Goal: Information Seeking & Learning: Learn about a topic

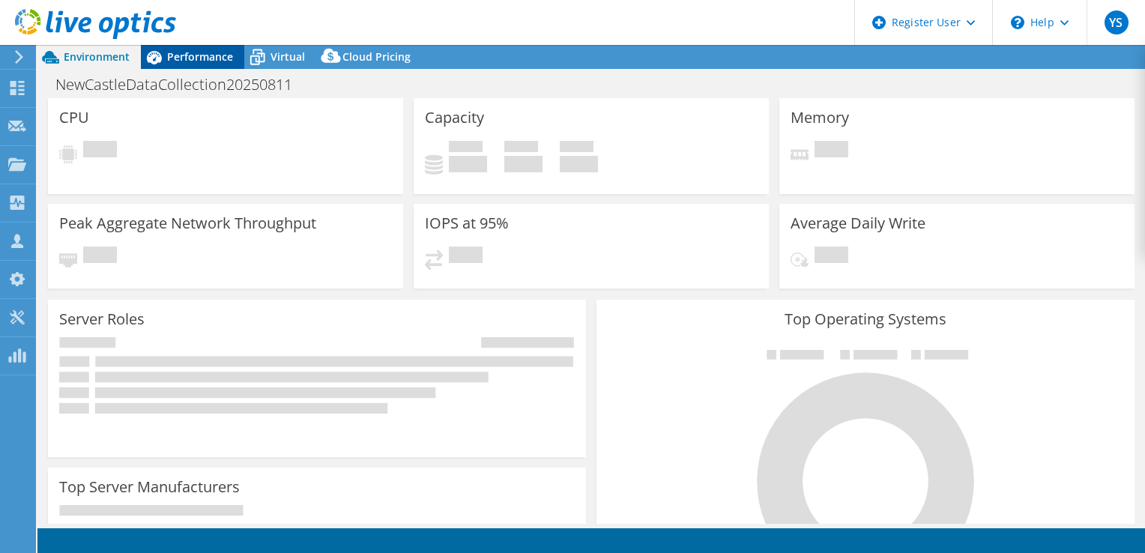
click at [174, 64] on div "Performance" at bounding box center [192, 57] width 103 height 24
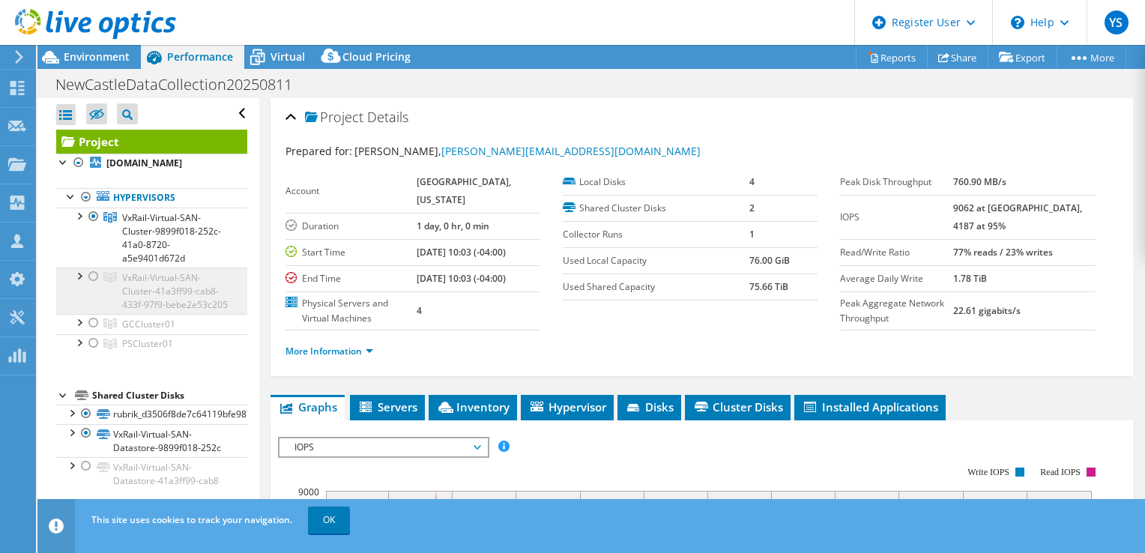
select select "USD"
click at [94, 286] on div at bounding box center [93, 277] width 15 height 18
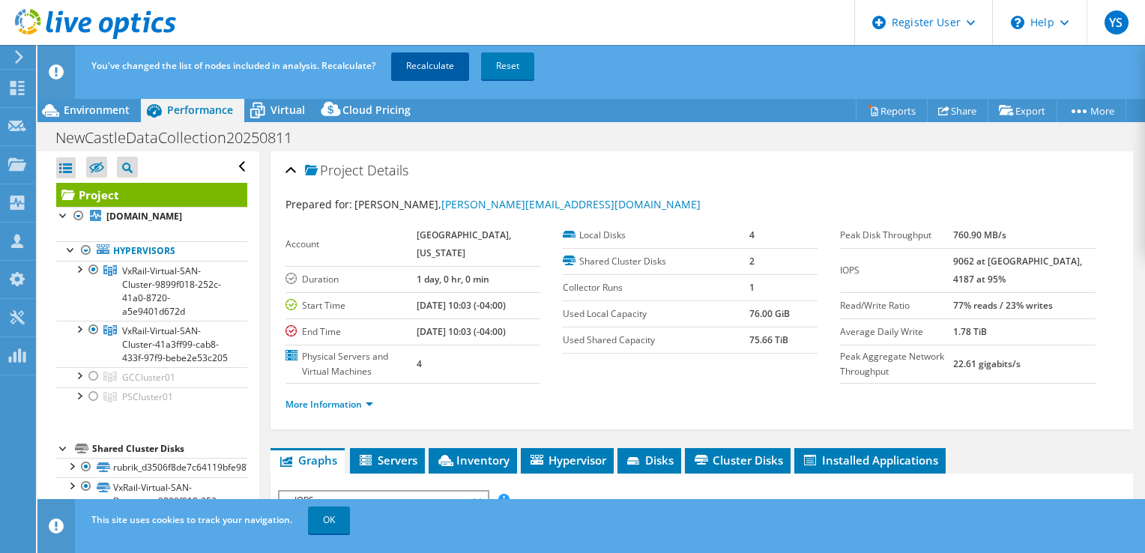
click at [406, 70] on link "Recalculate" at bounding box center [430, 65] width 78 height 27
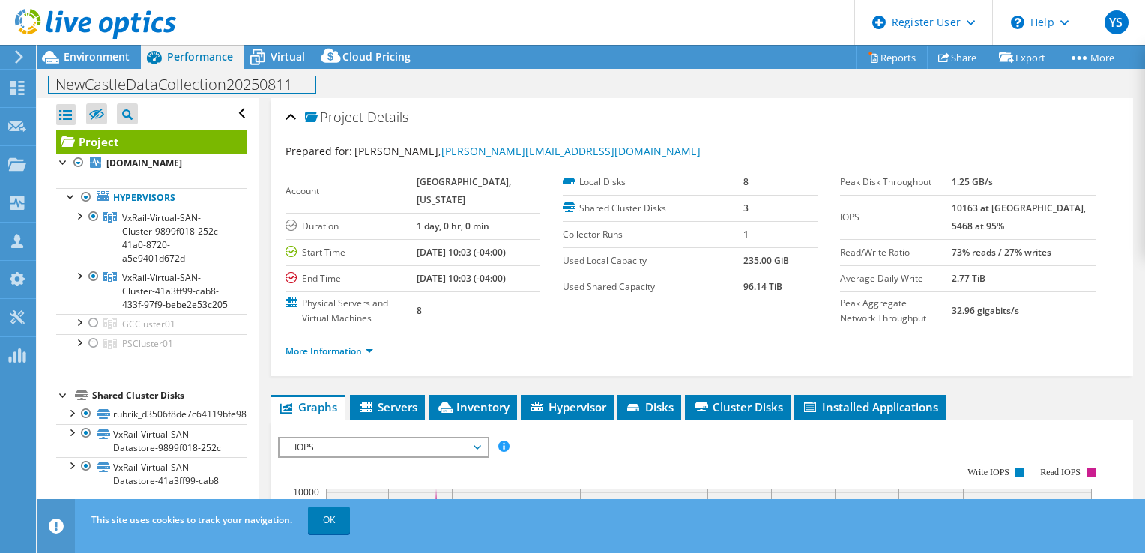
click at [93, 73] on div "NewCastleDataCollection20250811 Print" at bounding box center [591, 84] width 1108 height 28
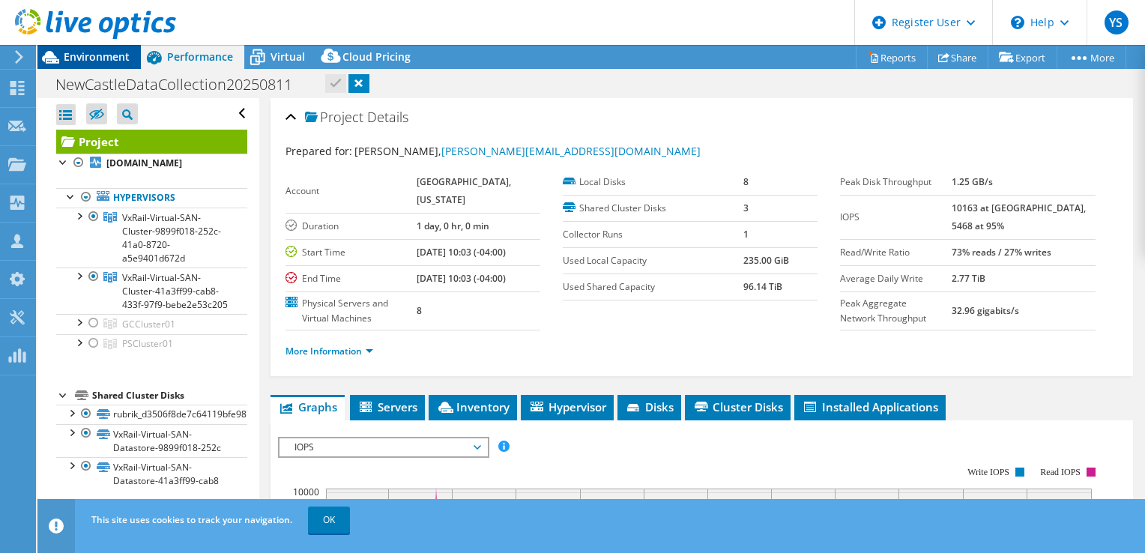
click at [102, 60] on span "Environment" at bounding box center [97, 56] width 66 height 14
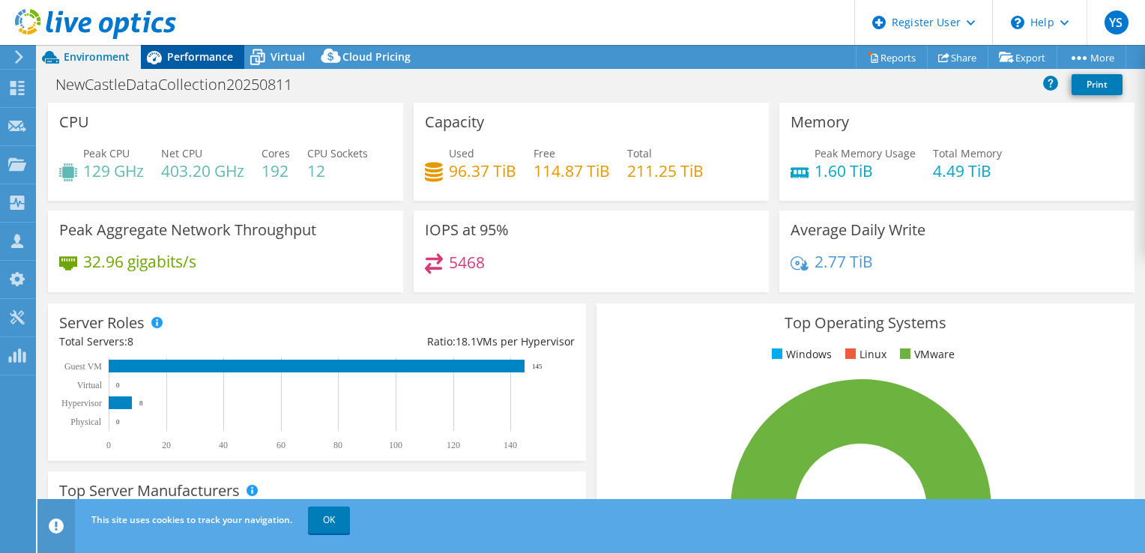
click at [220, 67] on div "Performance" at bounding box center [192, 57] width 103 height 24
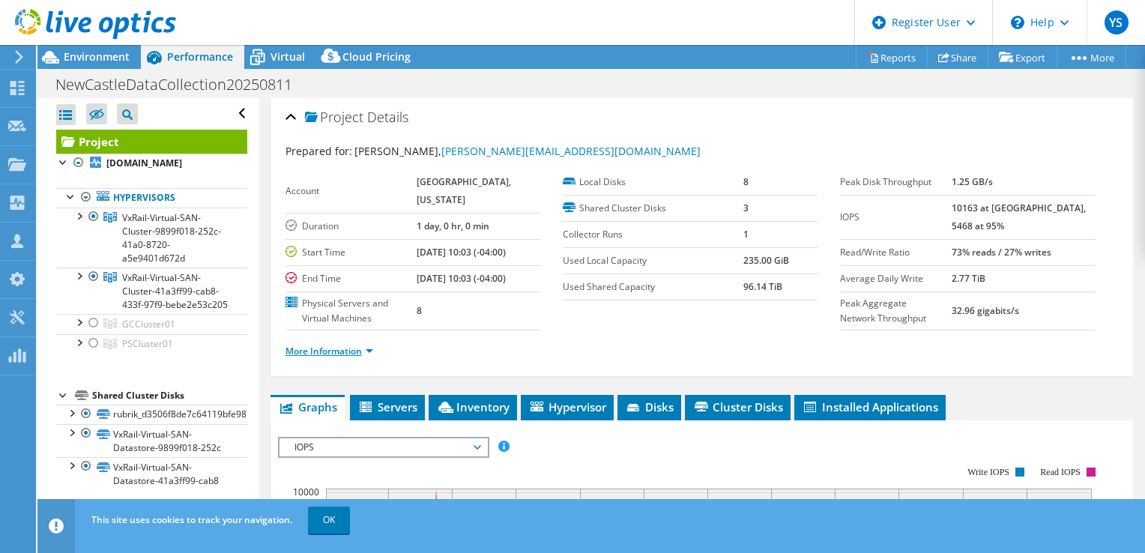
click at [347, 346] on link "More Information" at bounding box center [330, 351] width 88 height 13
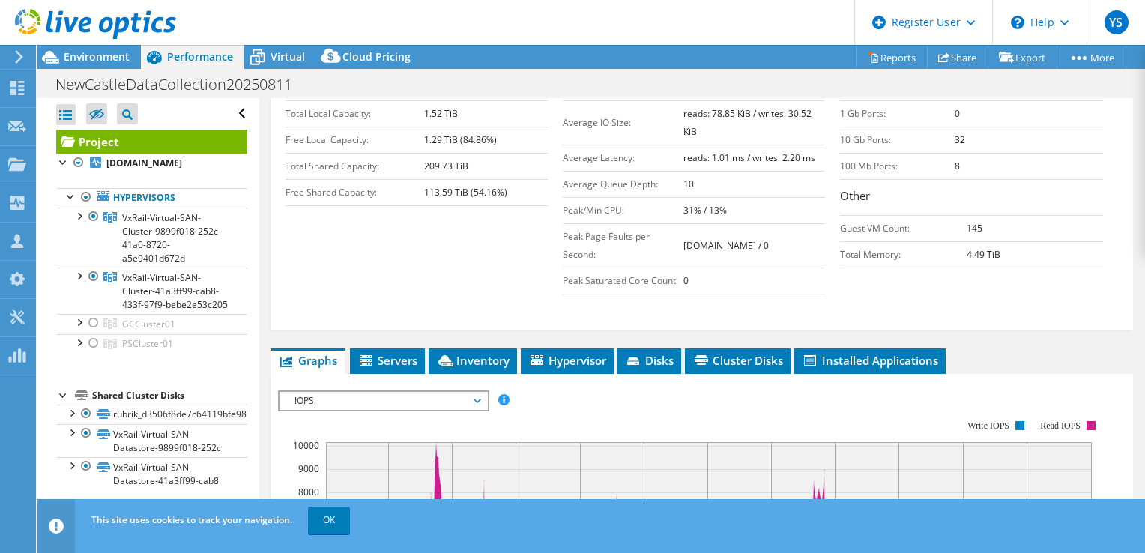
scroll to position [525, 0]
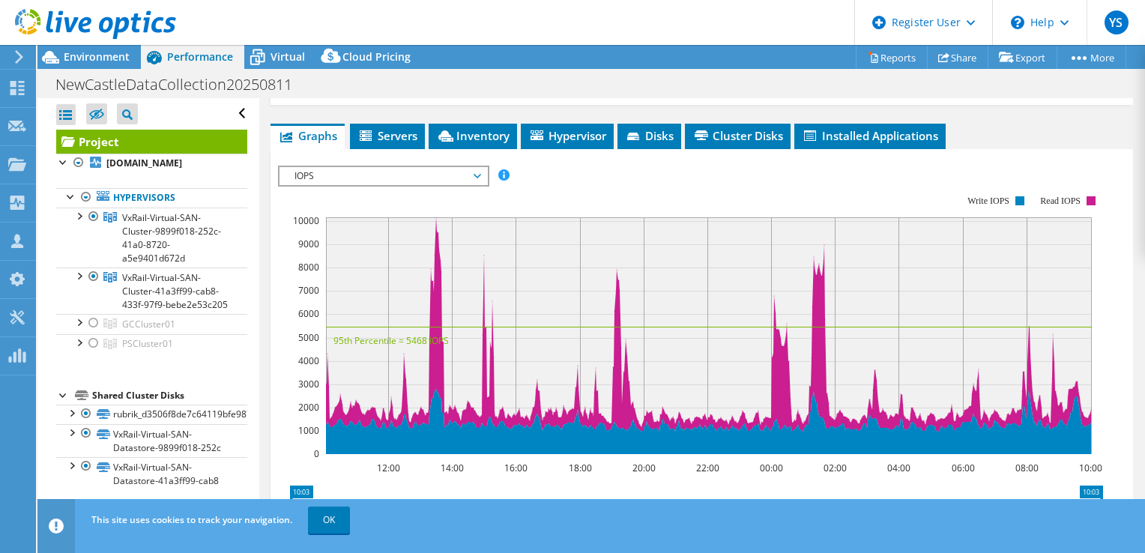
click at [364, 167] on span "IOPS" at bounding box center [383, 176] width 193 height 18
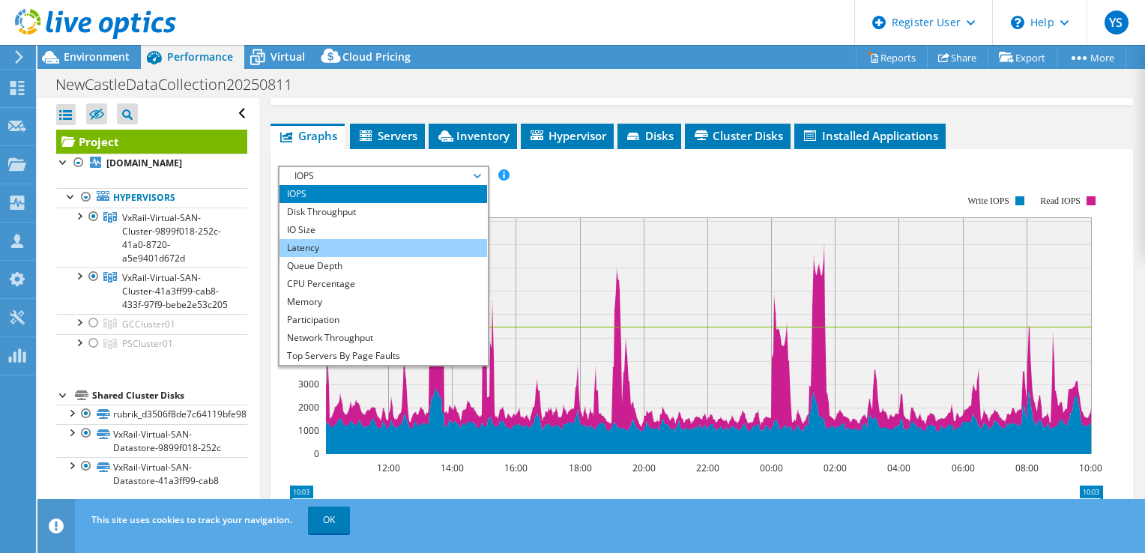
drag, startPoint x: 334, startPoint y: 220, endPoint x: 331, endPoint y: 236, distance: 16.8
click at [334, 221] on li "IO Size" at bounding box center [384, 230] width 208 height 18
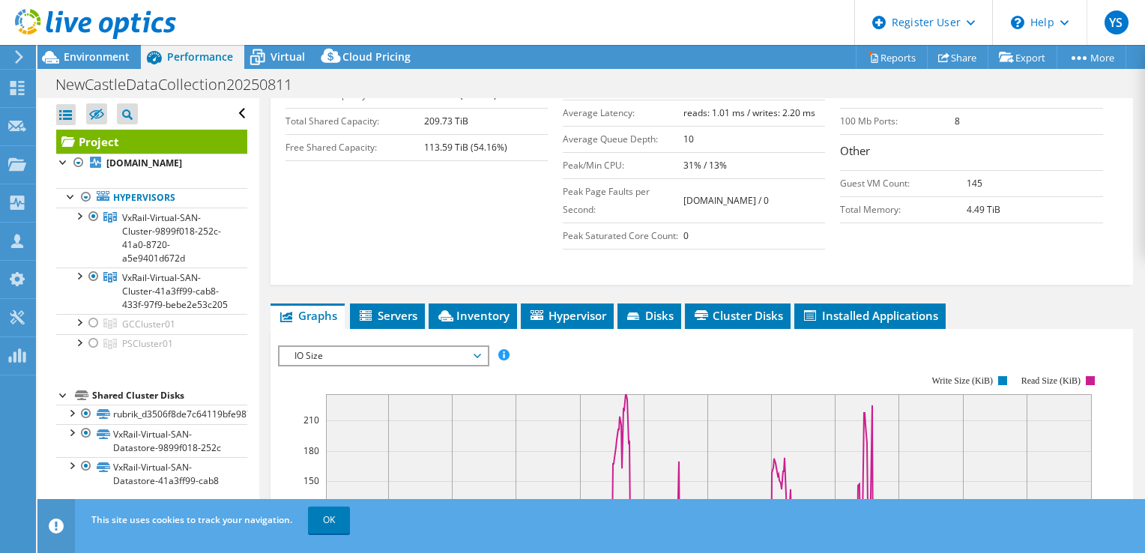
scroll to position [225, 0]
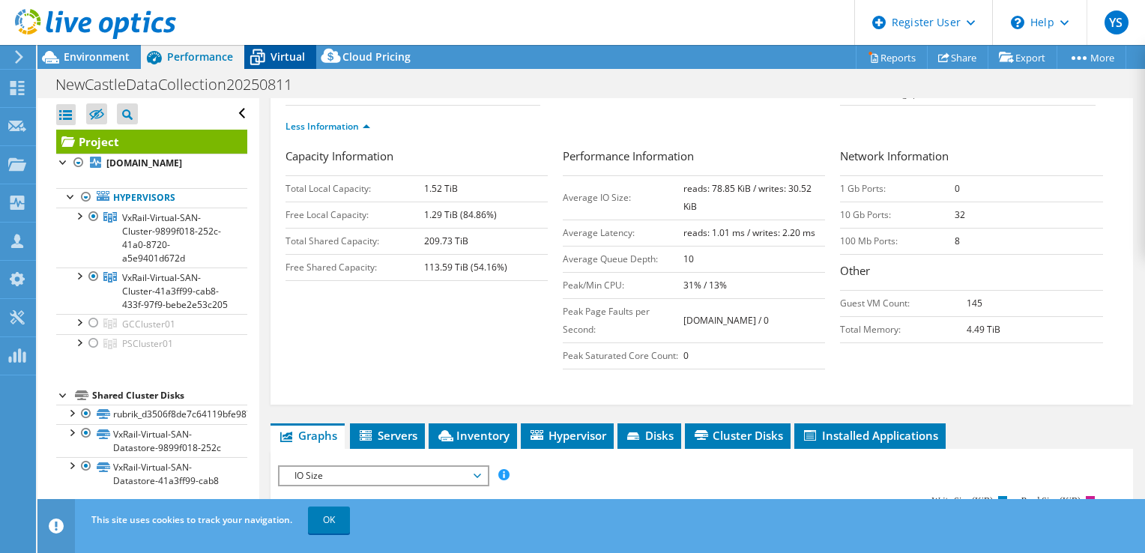
click at [282, 58] on span "Virtual" at bounding box center [288, 56] width 34 height 14
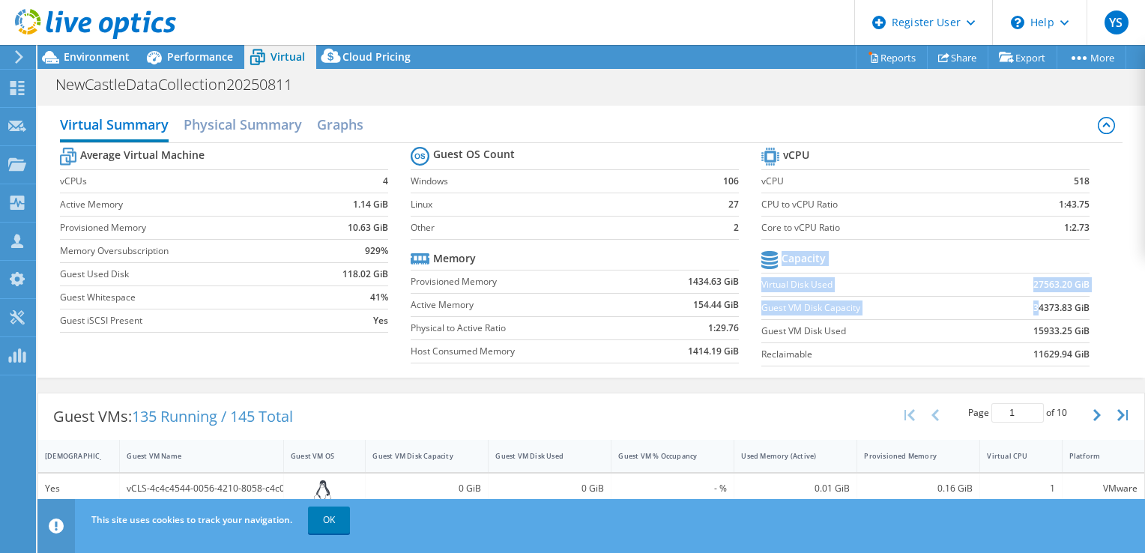
drag, startPoint x: 1082, startPoint y: 307, endPoint x: 1025, endPoint y: 310, distance: 57.0
click at [1025, 310] on section "vCPU vCPU 518 CPU to vCPU Ratio 1:43.75 Core to vCPU Ratio 1:2.73 Capacity Virt…" at bounding box center [937, 259] width 351 height 230
click at [1021, 313] on td "34373.83 GiB" at bounding box center [1033, 307] width 113 height 23
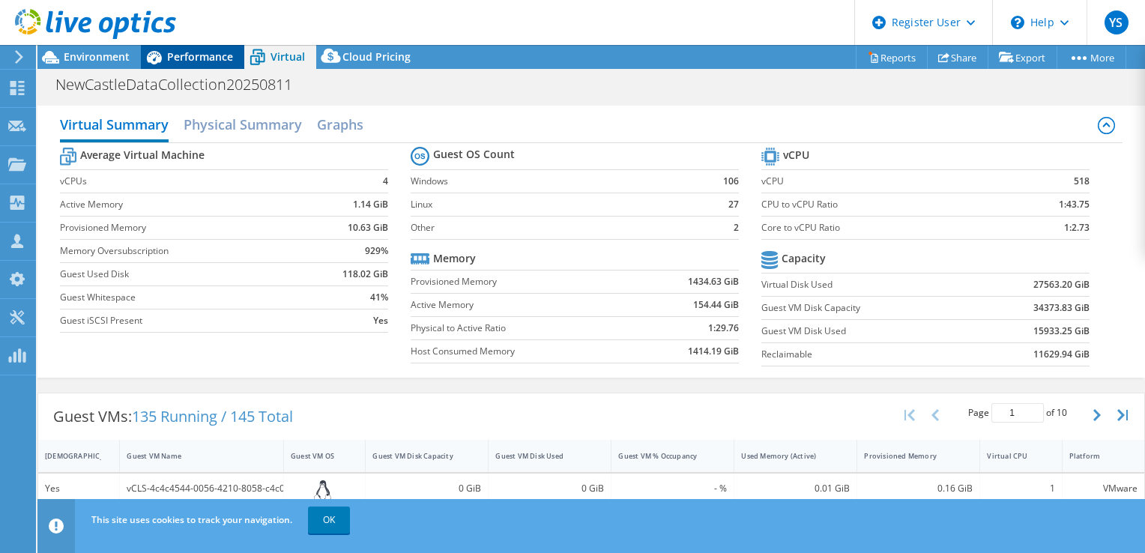
click at [223, 54] on span "Performance" at bounding box center [200, 56] width 66 height 14
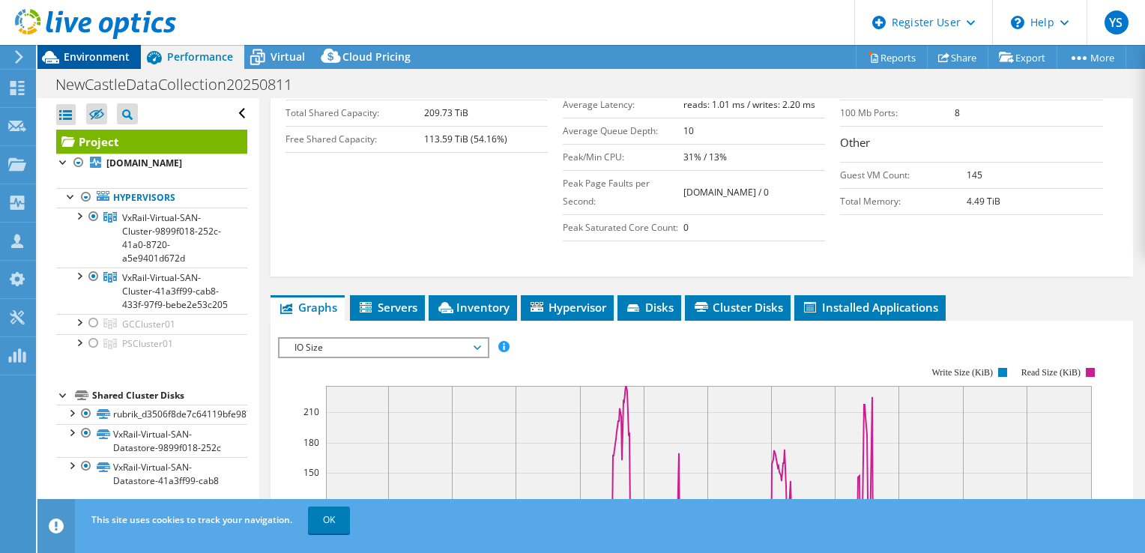
click at [130, 49] on div "Environment" at bounding box center [88, 57] width 103 height 24
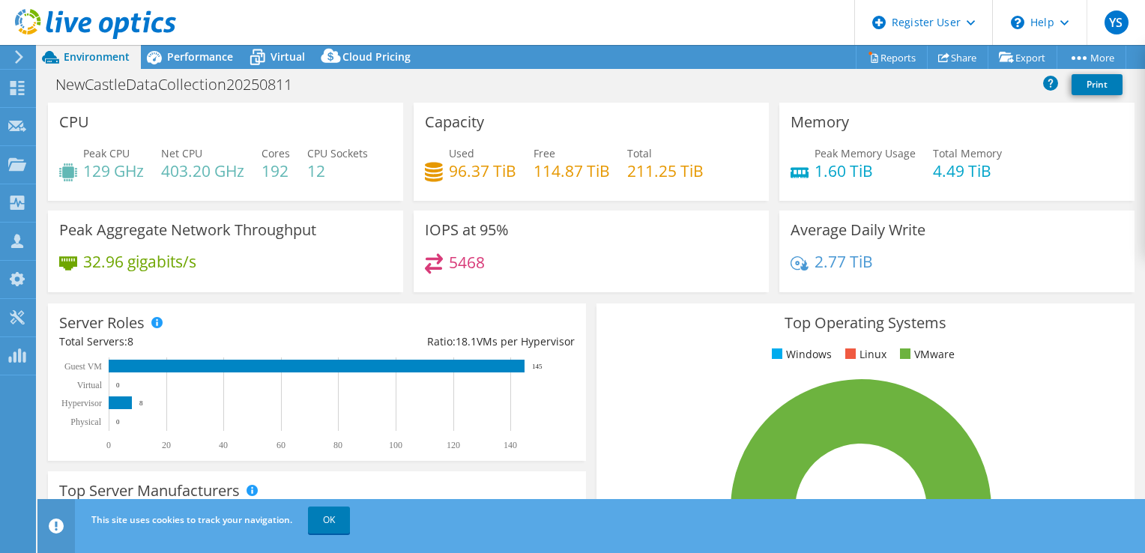
scroll to position [0, 0]
click at [223, 60] on span "Performance" at bounding box center [200, 56] width 66 height 14
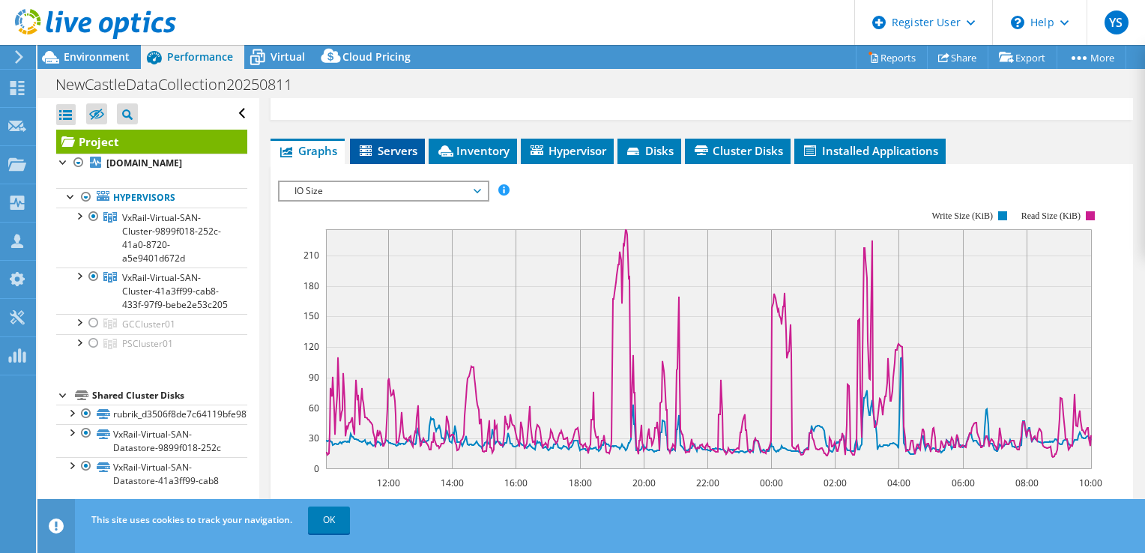
scroll to position [509, 0]
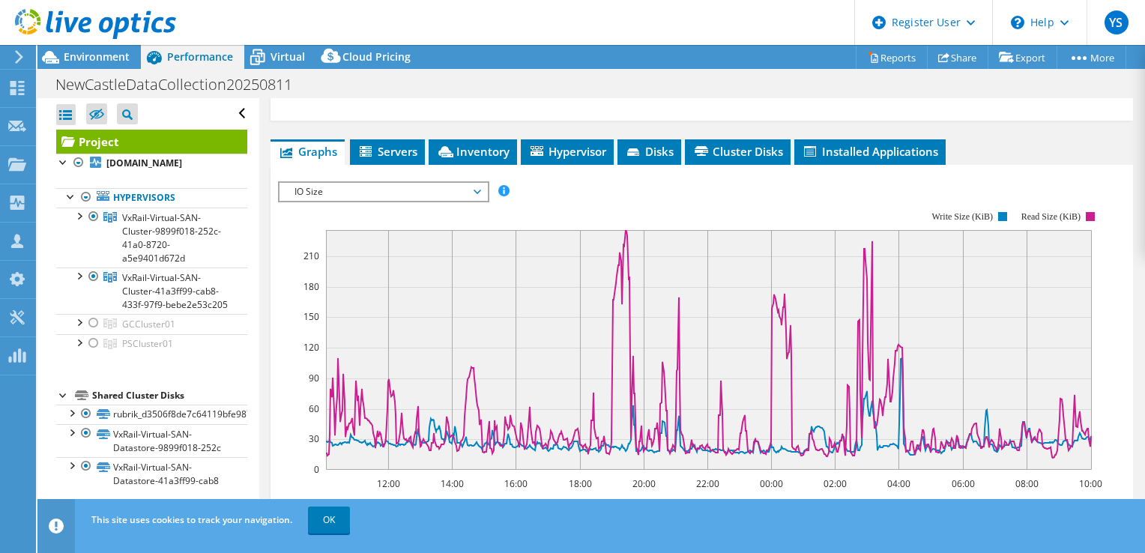
click at [386, 187] on span "IO Size" at bounding box center [383, 192] width 193 height 18
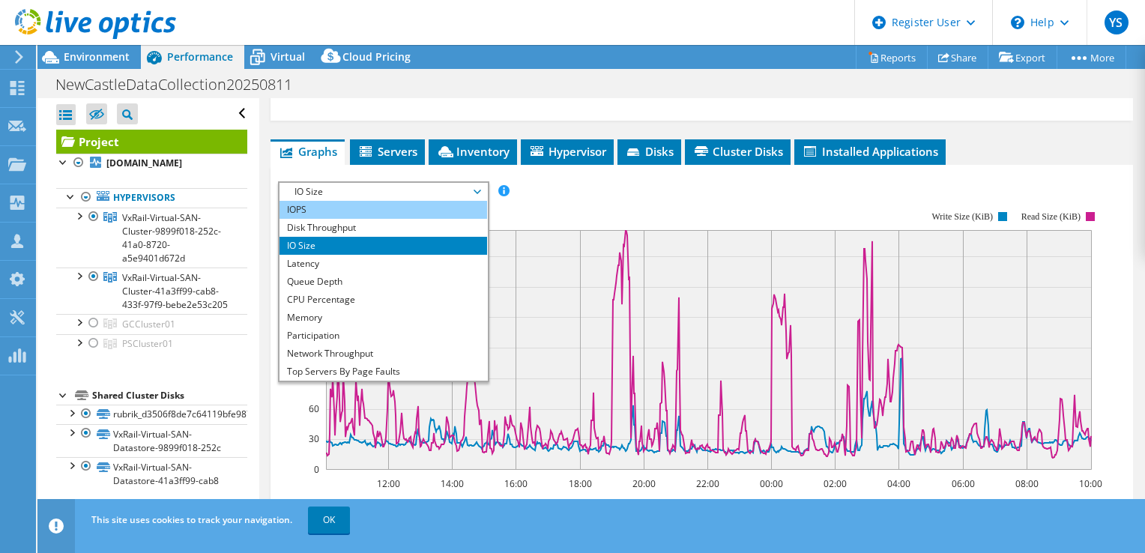
click at [361, 211] on li "IOPS" at bounding box center [384, 210] width 208 height 18
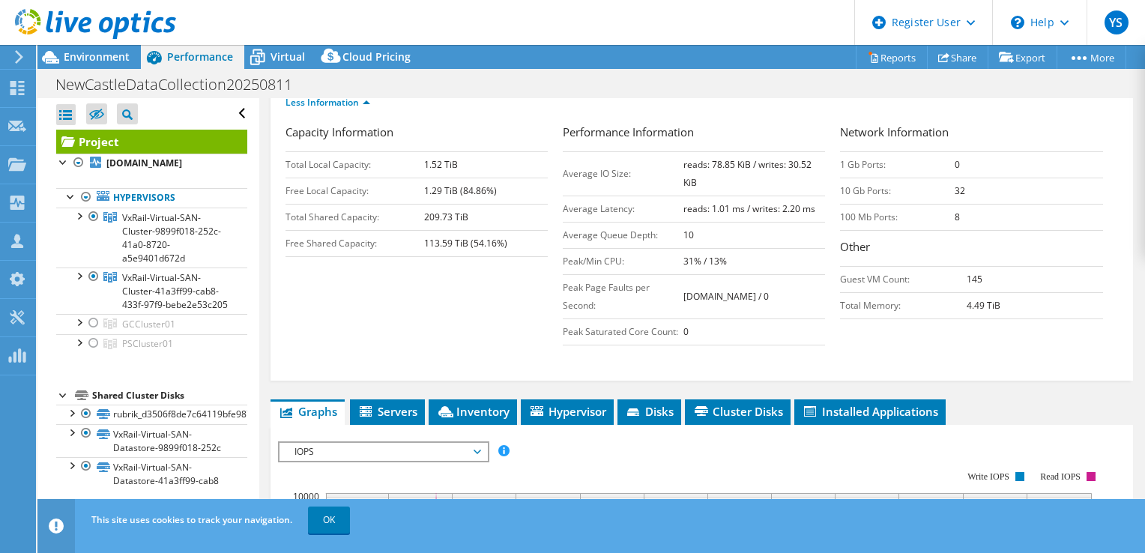
scroll to position [250, 0]
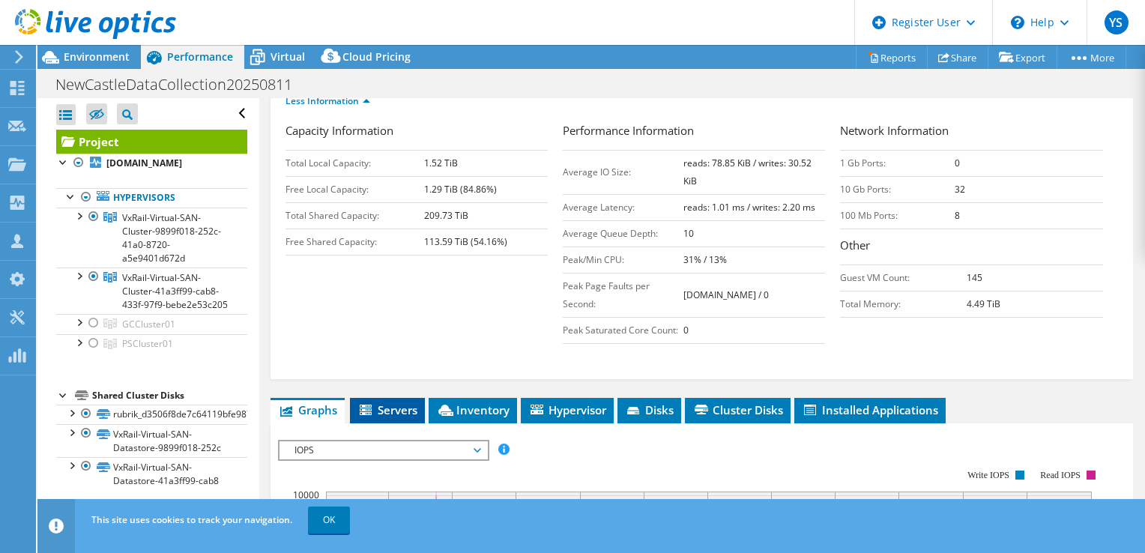
click at [385, 403] on span "Servers" at bounding box center [388, 410] width 60 height 15
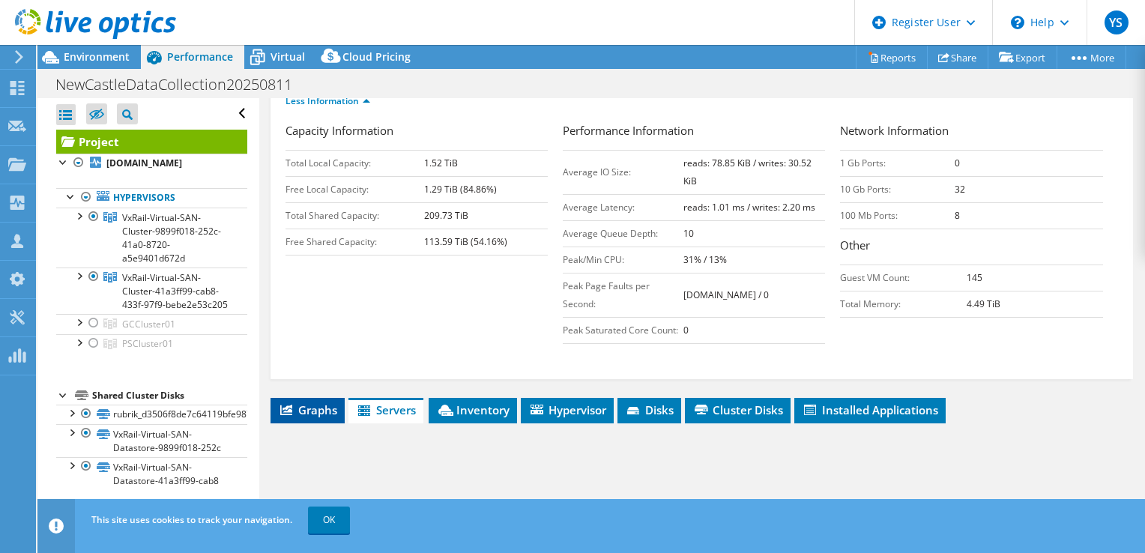
click at [334, 404] on span "Graphs" at bounding box center [307, 410] width 59 height 15
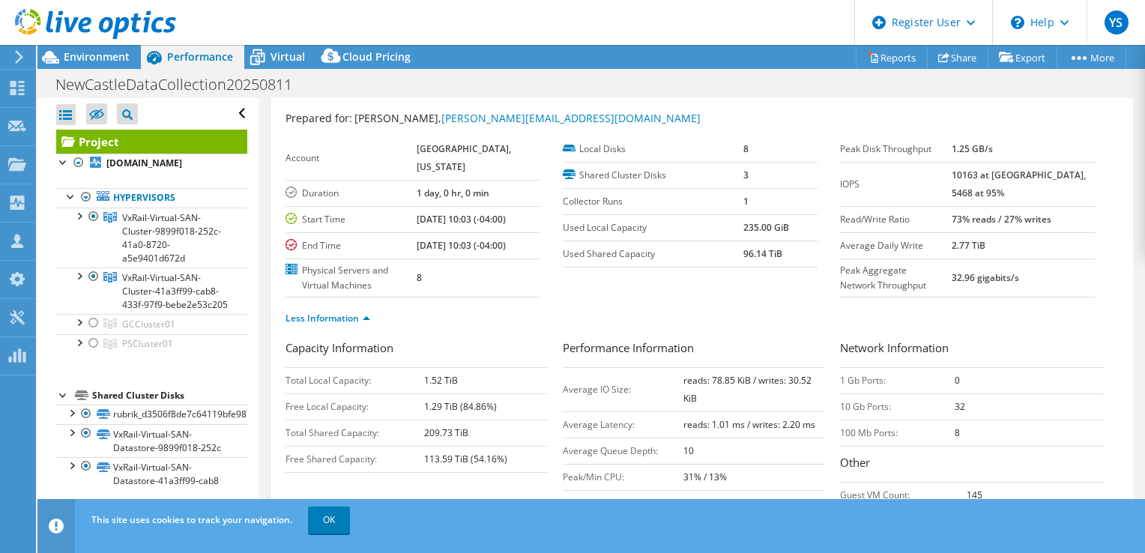
scroll to position [0, 0]
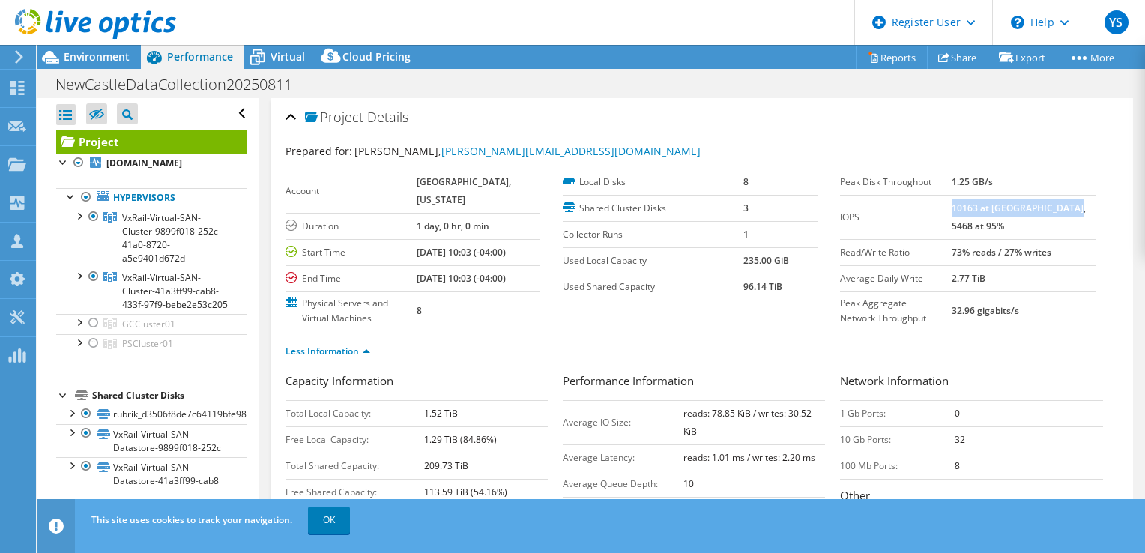
drag, startPoint x: 979, startPoint y: 208, endPoint x: 994, endPoint y: 226, distance: 22.8
click at [994, 226] on b "10163 at [GEOGRAPHIC_DATA], 5468 at 95%" at bounding box center [1019, 217] width 134 height 31
click at [796, 138] on div "Prepared for: [PERSON_NAME], [PERSON_NAME][EMAIL_ADDRESS][DOMAIN_NAME] Account …" at bounding box center [702, 380] width 833 height 492
click at [122, 65] on div "Environment" at bounding box center [88, 57] width 103 height 24
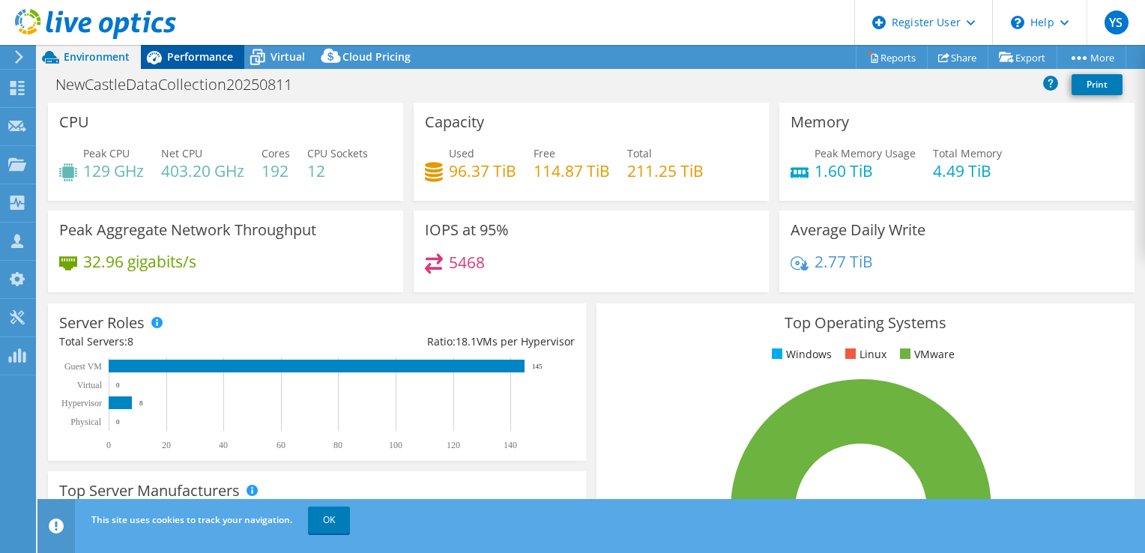
click at [217, 64] on div "Performance" at bounding box center [192, 57] width 103 height 24
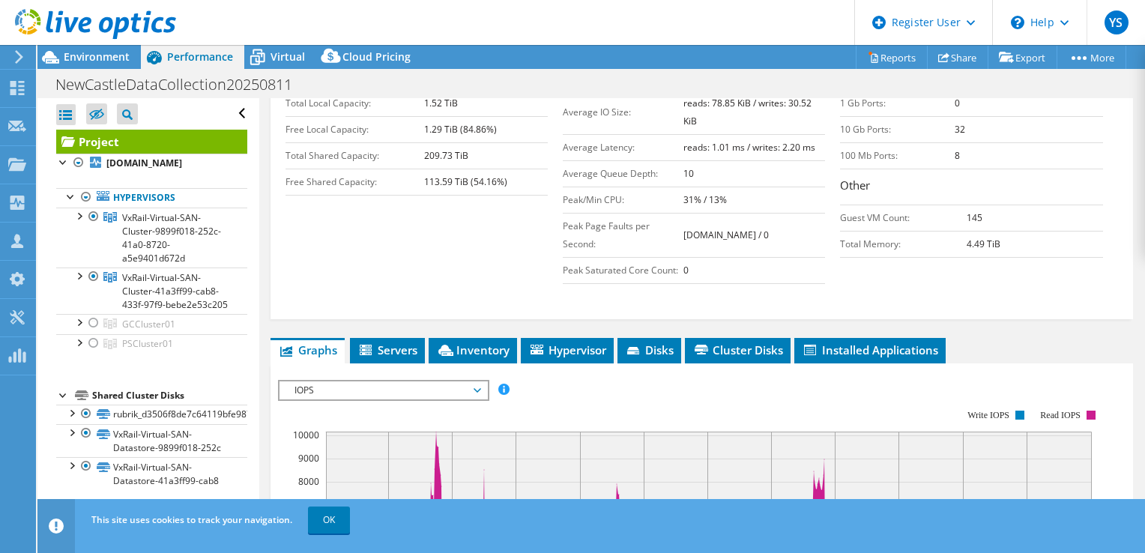
scroll to position [487, 0]
